Goal: Find specific page/section: Find specific page/section

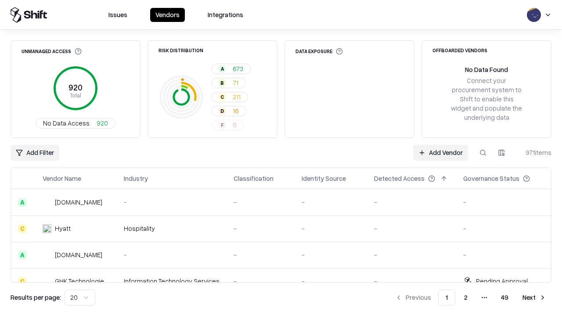
click at [281, 158] on div "Add Filter Add Vendor 971 items" at bounding box center [281, 153] width 541 height 16
click at [35, 153] on html "Issues Vendors Integrations Unmanaged Access 920 Total No Data Access 920 Risk …" at bounding box center [281, 158] width 562 height 316
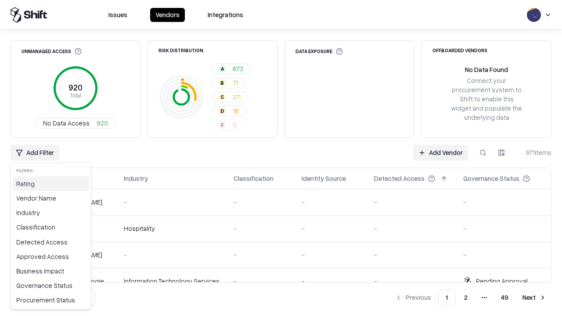
click at [51, 183] on div "Rating" at bounding box center [51, 183] width 76 height 14
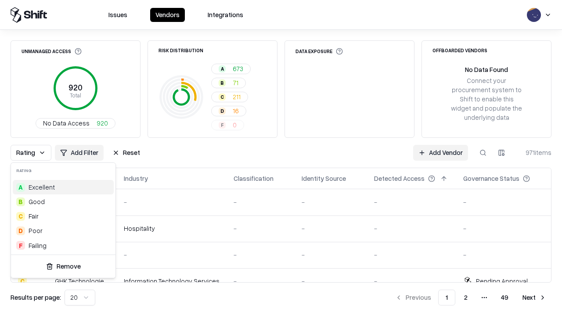
click at [281, 158] on html "Issues Vendors Integrations Unmanaged Access 920 Total No Data Access 920 Risk …" at bounding box center [281, 158] width 562 height 316
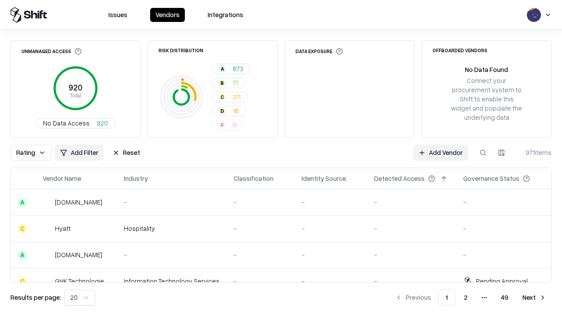
click at [281, 158] on div "Rating Add Filter Reset Add Vendor 971 items" at bounding box center [281, 153] width 541 height 16
click at [126, 153] on button "Reset" at bounding box center [126, 153] width 38 height 16
click at [281, 158] on div "Add Filter Add Vendor 971 items" at bounding box center [281, 153] width 541 height 16
click at [35, 153] on html "Issues Vendors Integrations Unmanaged Access 920 Total No Data Access 920 Risk …" at bounding box center [281, 158] width 562 height 316
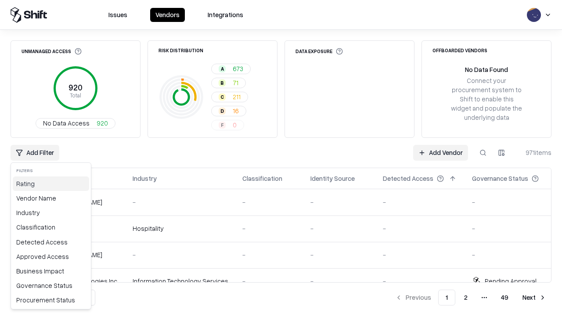
click at [51, 183] on div "Rating" at bounding box center [51, 183] width 76 height 14
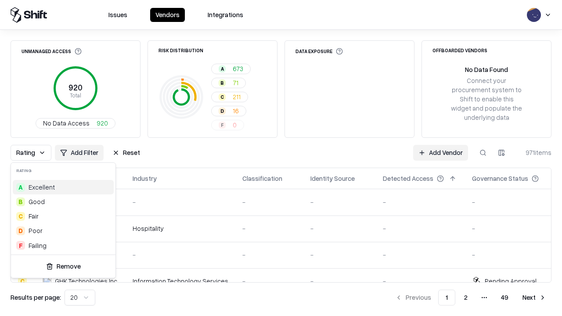
click at [63, 201] on div "B Good" at bounding box center [63, 201] width 101 height 14
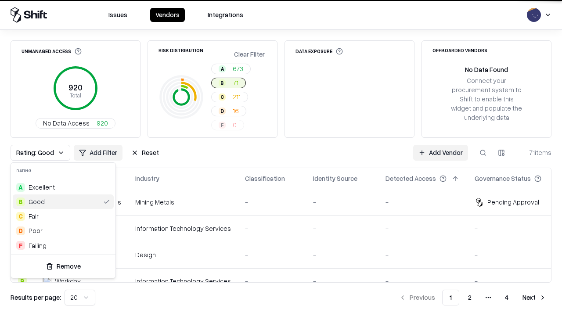
click at [281, 158] on html "Issues Vendors Integrations Unmanaged Access 920 Total No Data Access 920 Risk …" at bounding box center [281, 158] width 562 height 316
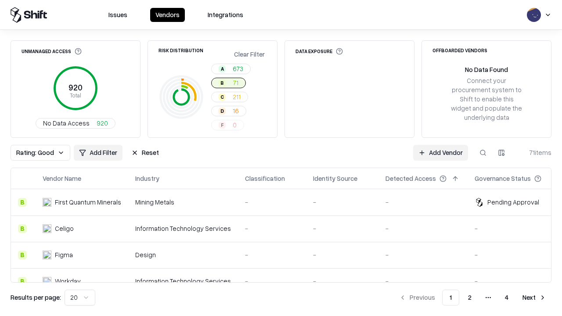
click at [281, 158] on div "Rating: Good Add Filter Reset Add Vendor 71 items" at bounding box center [281, 153] width 541 height 16
click at [145, 153] on button "Reset" at bounding box center [145, 153] width 38 height 16
click at [281, 158] on div "Add Filter Add Vendor 71 items" at bounding box center [281, 153] width 541 height 16
click at [35, 153] on html "Issues Vendors Integrations Unmanaged Access 920 Total No Data Access 920 Risk …" at bounding box center [281, 158] width 562 height 316
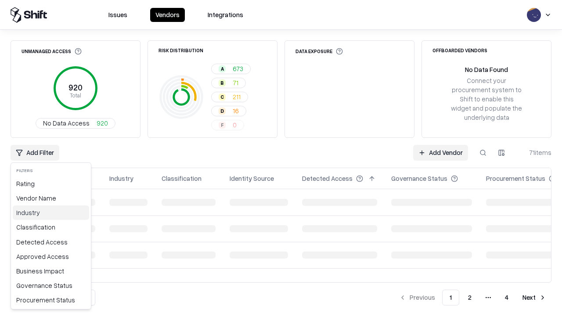
click at [51, 212] on div "Industry" at bounding box center [51, 212] width 76 height 14
